Goal: Navigation & Orientation: Find specific page/section

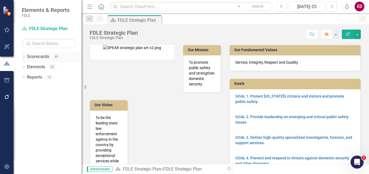
click at [26, 57] on div "Dropdown Scorecards 69" at bounding box center [52, 57] width 60 height 10
click at [23, 56] on icon "Dropdown" at bounding box center [24, 57] width 4 height 3
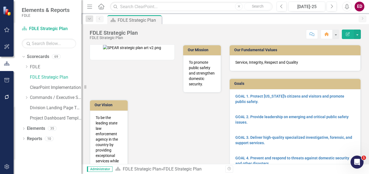
click at [24, 95] on div "Dropdown Scorecards 69 Dropdown FDLE Commissioner's Initiative Team Project Das…" at bounding box center [52, 88] width 60 height 72
click at [26, 97] on icon "Dropdown" at bounding box center [26, 97] width 4 height 3
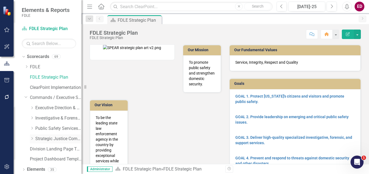
scroll to position [12, 0]
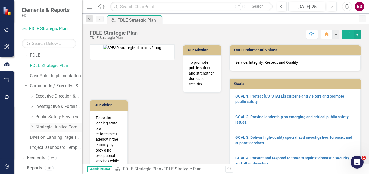
click at [31, 126] on icon "Dropdown" at bounding box center [32, 126] width 4 height 3
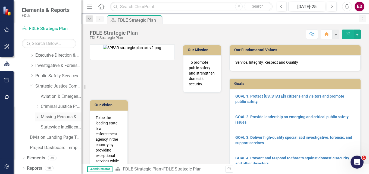
click at [63, 119] on link "Missing Persons & Offender Enforcement" at bounding box center [61, 117] width 41 height 6
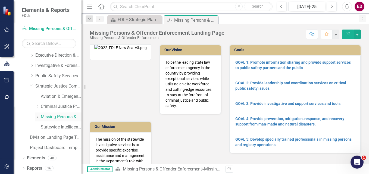
click at [63, 119] on link "Missing Persons & Offender Enforcement" at bounding box center [61, 117] width 41 height 6
click at [84, 84] on div "Resize" at bounding box center [83, 87] width 4 height 174
click at [88, 87] on icon "Resize" at bounding box center [86, 87] width 5 height 4
drag, startPoint x: 88, startPoint y: 87, endPoint x: 13, endPoint y: 86, distance: 74.9
click at [13, 86] on div "Elements & Reports FDLE Scorecard Missing Persons & Offender Enforcement Search…" at bounding box center [40, 87] width 81 height 174
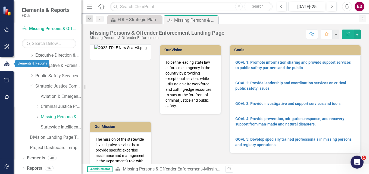
click at [4, 64] on icon "button" at bounding box center [7, 63] width 6 height 5
drag, startPoint x: 84, startPoint y: 87, endPoint x: 2, endPoint y: 95, distance: 82.7
click at [2, 95] on div "Elements & Reports FDLE Scorecard Missing Persons & Offender Enforcement Search…" at bounding box center [40, 87] width 81 height 174
click at [4, 57] on div at bounding box center [7, 63] width 14 height 17
click at [4, 62] on icon "button" at bounding box center [7, 63] width 6 height 5
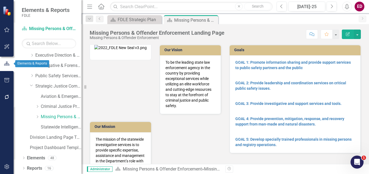
click at [4, 62] on icon "button" at bounding box center [7, 63] width 6 height 5
drag, startPoint x: 87, startPoint y: 86, endPoint x: 11, endPoint y: 88, distance: 75.5
click at [11, 88] on div "Elements & Reports FDLE Scorecard Missing Persons & Offender Enforcement Search…" at bounding box center [40, 87] width 81 height 174
drag, startPoint x: 87, startPoint y: 87, endPoint x: 39, endPoint y: 77, distance: 48.7
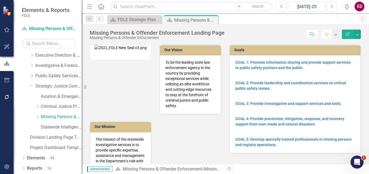
click at [39, 77] on div "Elements & Reports FDLE Scorecard Missing Persons & Offender Enforcement Search…" at bounding box center [40, 87] width 81 height 174
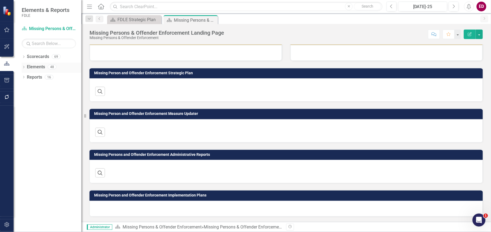
scroll to position [181, 0]
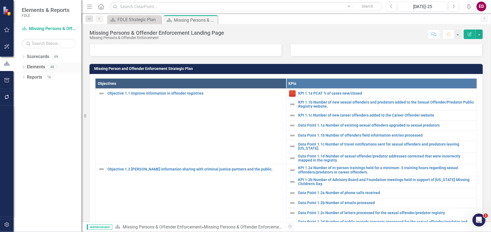
click at [24, 67] on icon at bounding box center [23, 67] width 1 height 2
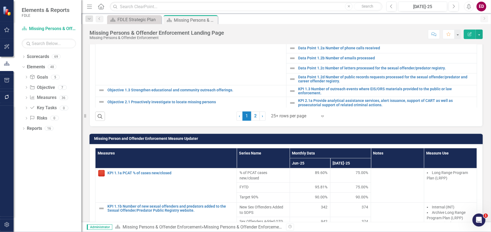
click at [24, 98] on div "Dropdown Goal Goals 5 GOAL 1: Promote information sharing and provide support s…" at bounding box center [52, 98] width 60 height 51
click at [24, 97] on icon "Dropdown" at bounding box center [26, 98] width 4 height 3
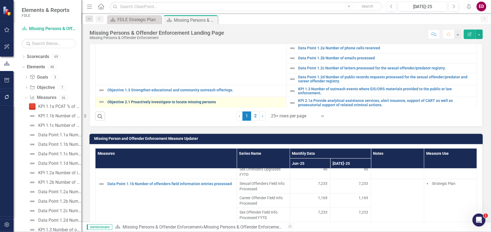
scroll to position [181, 0]
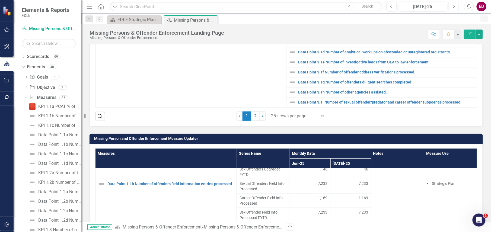
click at [451, 6] on button "Next" at bounding box center [454, 7] width 10 height 10
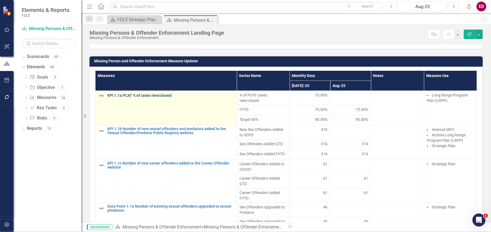
click at [136, 97] on link "KPI 1.1a PCAT % of cases new/closed" at bounding box center [171, 96] width 127 height 4
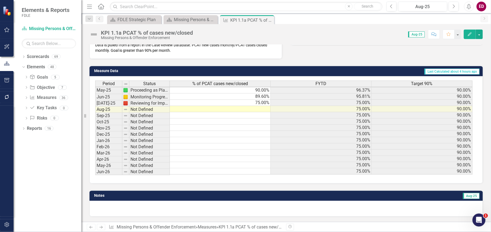
scroll to position [1, 0]
click at [26, 88] on icon "Dropdown" at bounding box center [26, 88] width 4 height 3
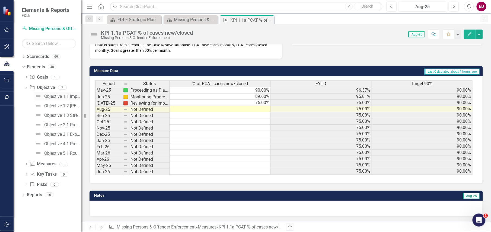
click at [56, 99] on div "Objective 1.1 Improve information in offender registries" at bounding box center [62, 96] width 37 height 5
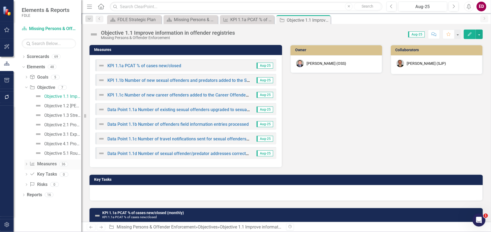
click at [24, 164] on icon "Dropdown" at bounding box center [26, 164] width 4 height 3
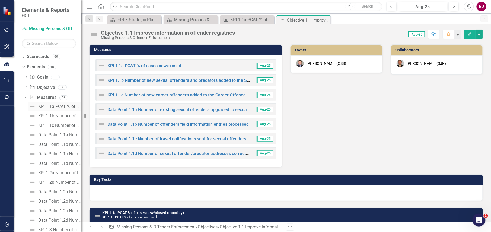
click at [36, 110] on link "KPI 1.1a PCAT % of cases new/closed" at bounding box center [55, 106] width 54 height 9
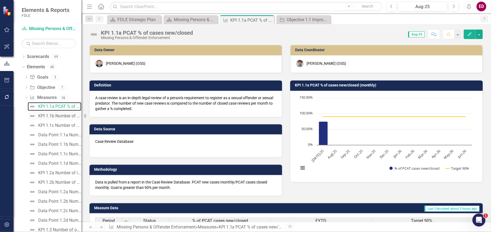
scroll to position [36, 0]
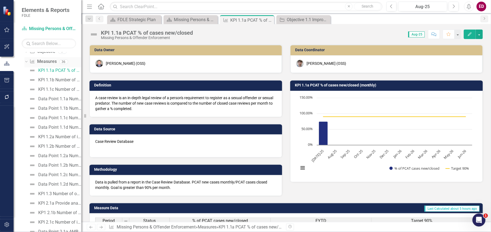
click at [26, 62] on icon at bounding box center [26, 61] width 2 height 1
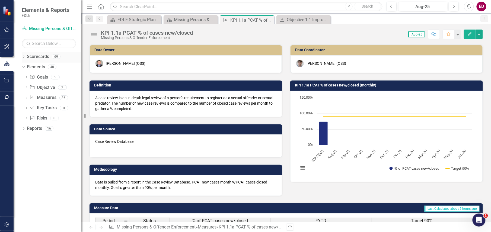
click at [24, 57] on icon at bounding box center [23, 57] width 1 height 2
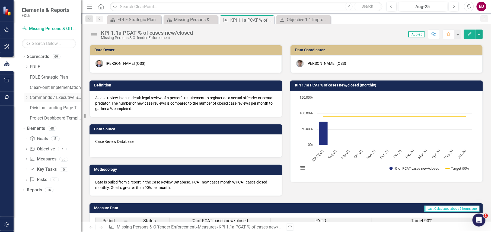
click at [25, 98] on icon "Dropdown" at bounding box center [26, 97] width 4 height 3
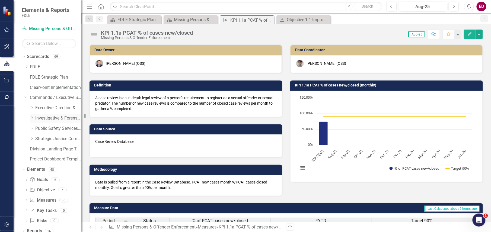
click at [31, 119] on icon "Dropdown" at bounding box center [32, 117] width 4 height 3
click at [38, 138] on icon "Dropdown" at bounding box center [37, 138] width 4 height 3
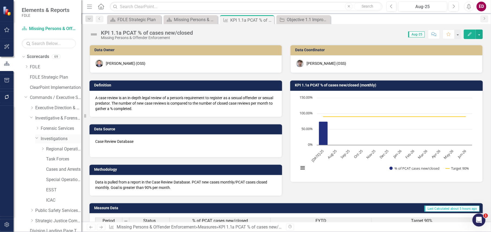
scroll to position [36, 0]
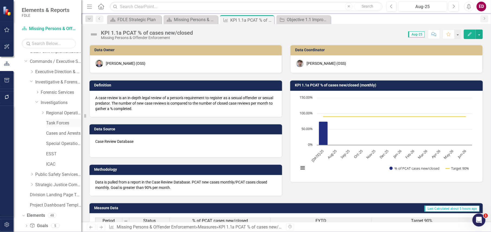
click at [71, 124] on link "Task Forces" at bounding box center [63, 123] width 35 height 6
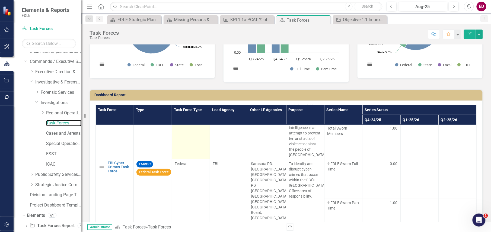
scroll to position [181, 0]
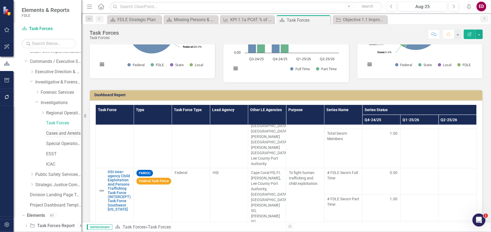
click at [62, 134] on link "Cases and Arrests" at bounding box center [63, 134] width 35 height 6
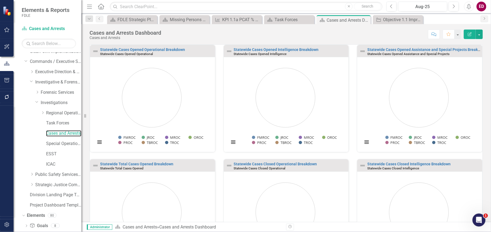
scroll to position [36, 0]
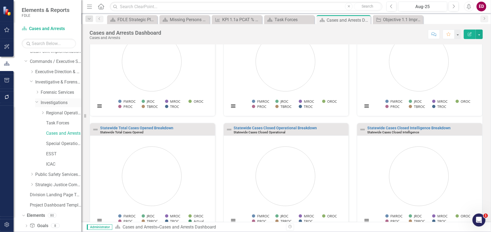
click at [37, 103] on icon "Dropdown" at bounding box center [36, 102] width 3 height 4
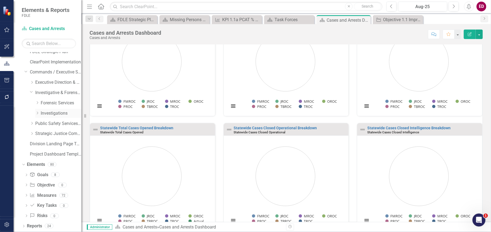
scroll to position [26, 0]
click at [33, 82] on icon "Dropdown" at bounding box center [32, 82] width 4 height 3
click at [36, 92] on icon "Dropdown" at bounding box center [37, 92] width 4 height 3
click at [52, 103] on link "Accountability" at bounding box center [63, 103] width 35 height 6
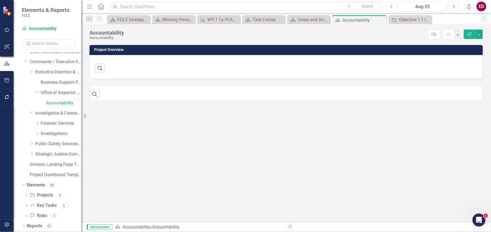
scroll to position [36, 0]
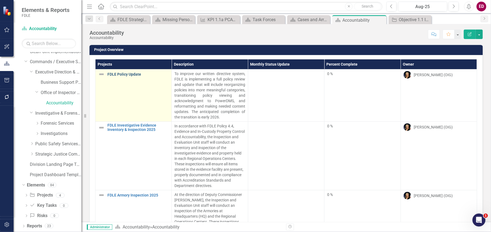
click at [138, 73] on link "FDLE Policy Update" at bounding box center [138, 74] width 61 height 4
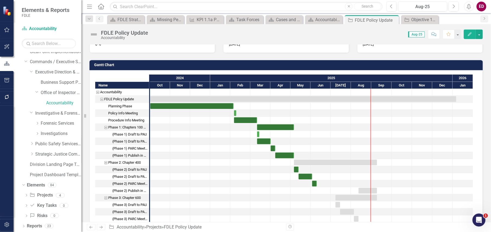
scroll to position [36, 0]
